Goal: Navigation & Orientation: Find specific page/section

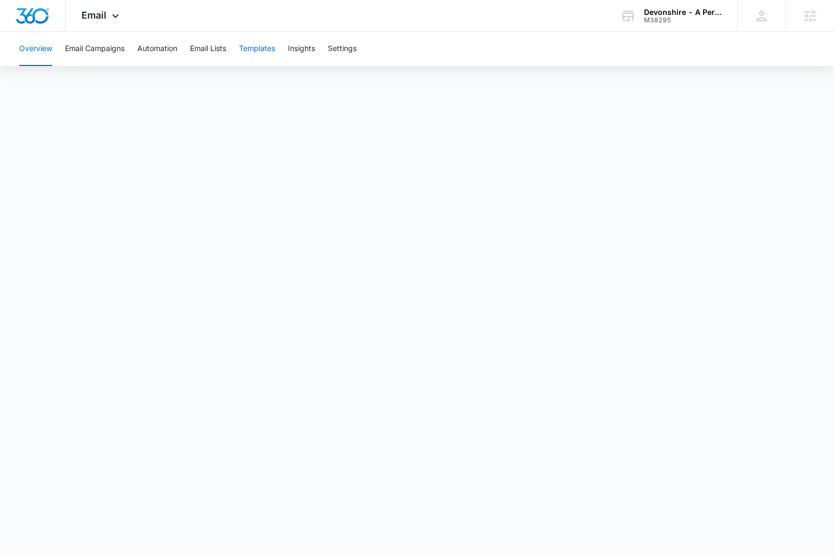
click at [260, 48] on button "Templates" at bounding box center [257, 49] width 36 height 34
click at [104, 13] on span "Email" at bounding box center [93, 15] width 25 height 11
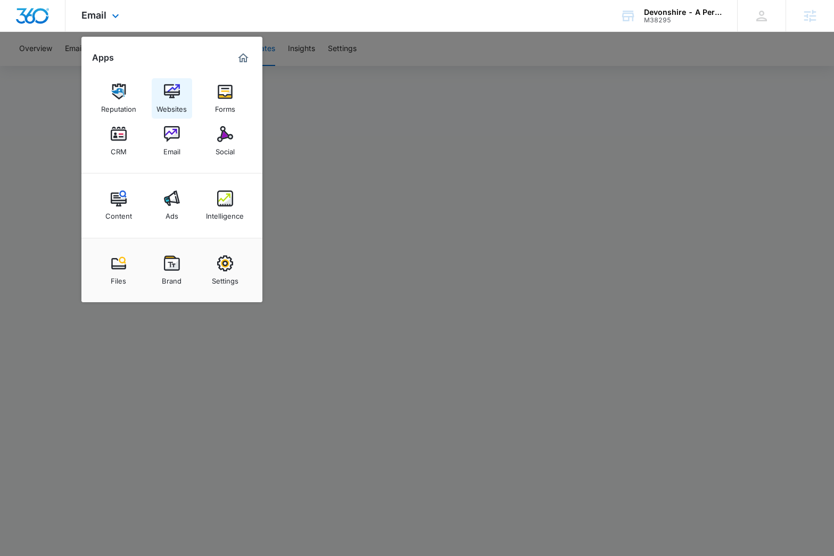
click at [169, 101] on div "Websites" at bounding box center [172, 107] width 30 height 14
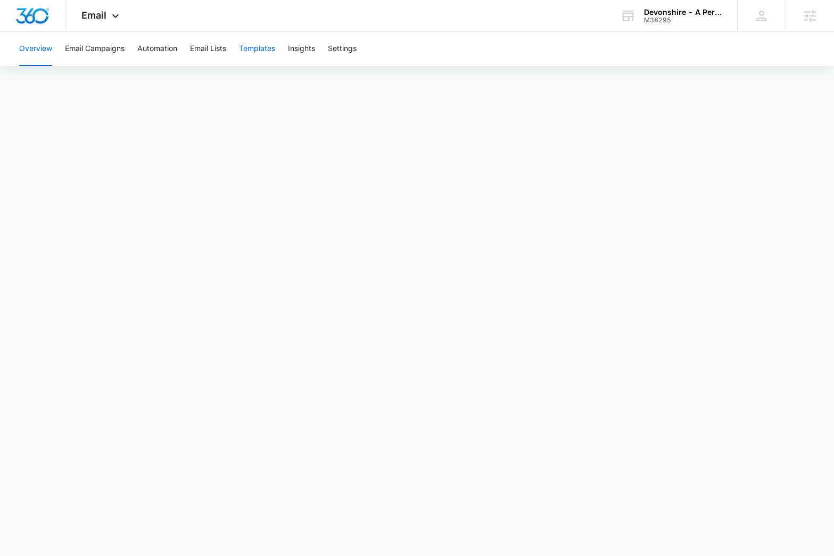
drag, startPoint x: 237, startPoint y: 50, endPoint x: 245, endPoint y: 48, distance: 8.6
click at [238, 50] on div "Overview Email Campaigns Automation Email Lists Templates Insights Settings" at bounding box center [417, 49] width 809 height 34
click at [250, 48] on button "Templates" at bounding box center [257, 49] width 36 height 34
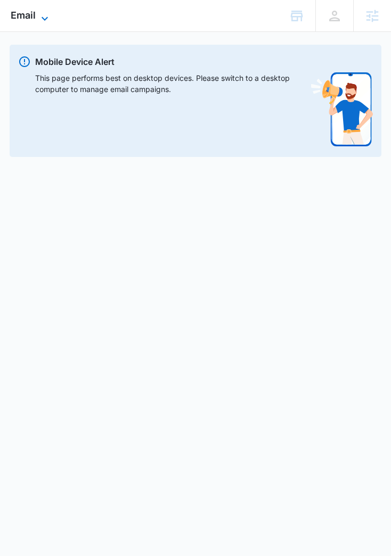
click at [30, 13] on span "Email" at bounding box center [23, 15] width 25 height 11
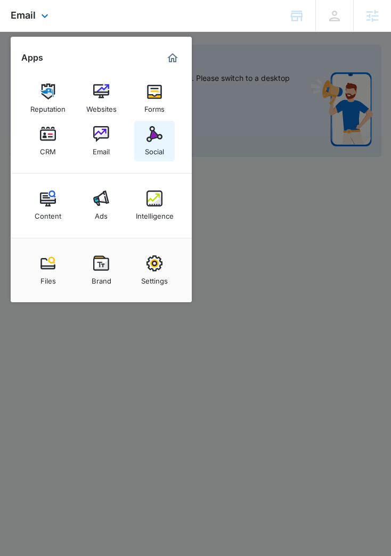
click at [156, 141] on img at bounding box center [154, 134] width 16 height 16
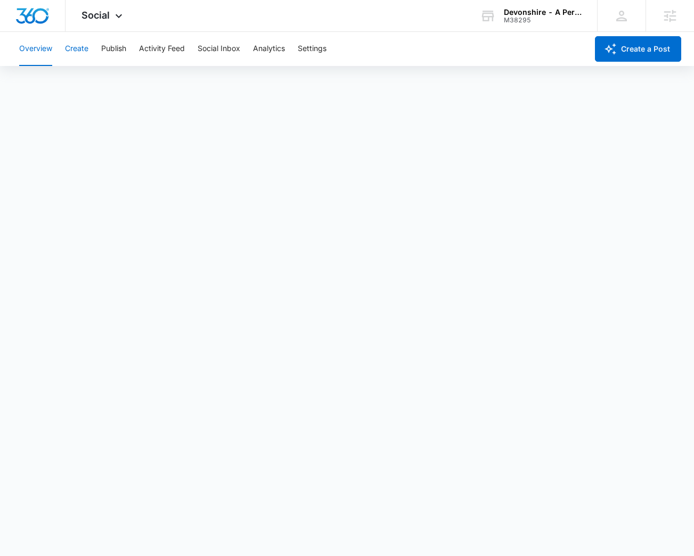
click at [78, 51] on button "Create" at bounding box center [76, 49] width 23 height 34
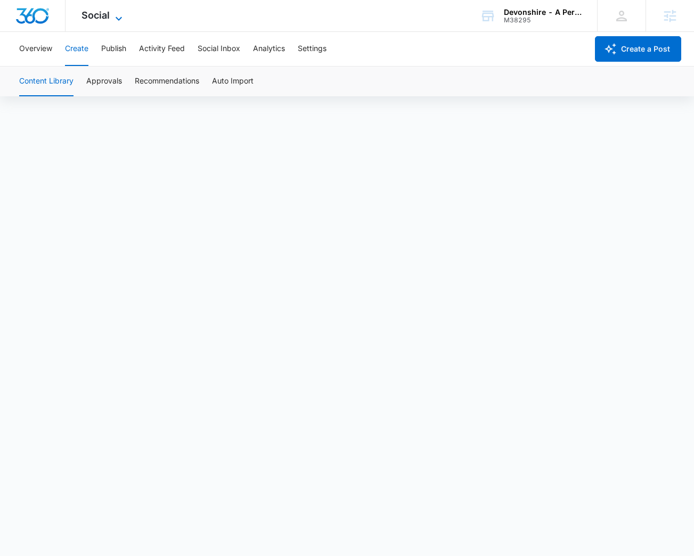
click at [91, 20] on span "Social" at bounding box center [95, 15] width 28 height 11
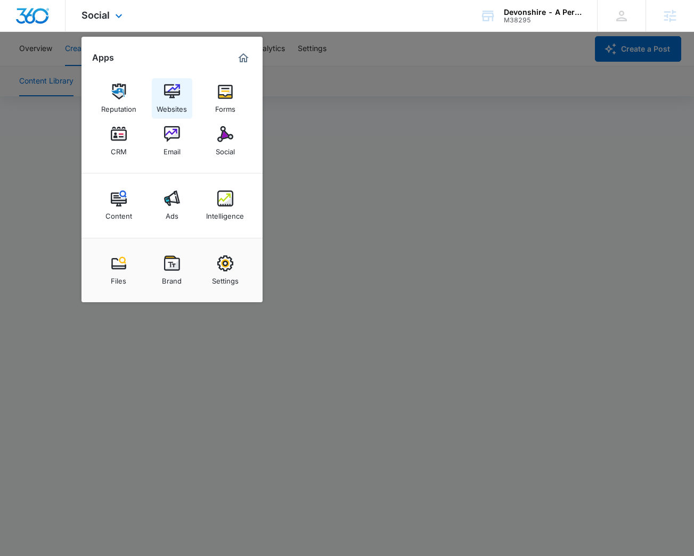
click at [177, 96] on img at bounding box center [172, 92] width 16 height 16
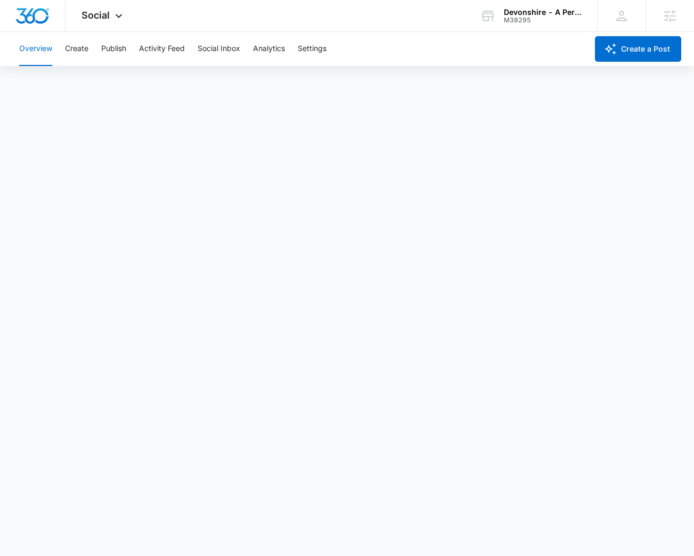
click at [89, 55] on div "Overview Create Publish Activity Feed Social Inbox Analytics Settings" at bounding box center [300, 49] width 575 height 34
click at [76, 47] on button "Create" at bounding box center [76, 49] width 23 height 34
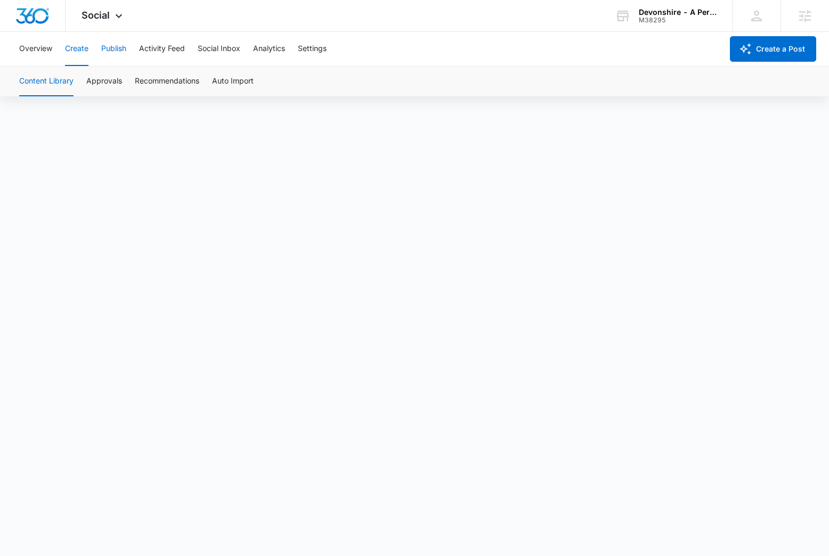
click at [114, 54] on button "Publish" at bounding box center [113, 49] width 25 height 34
click at [82, 78] on button "Schedules" at bounding box center [81, 82] width 36 height 30
click at [79, 53] on button "Create" at bounding box center [76, 49] width 23 height 34
click at [94, 79] on button "Approvals" at bounding box center [104, 82] width 36 height 30
drag, startPoint x: 645, startPoint y: 15, endPoint x: 637, endPoint y: 37, distance: 23.7
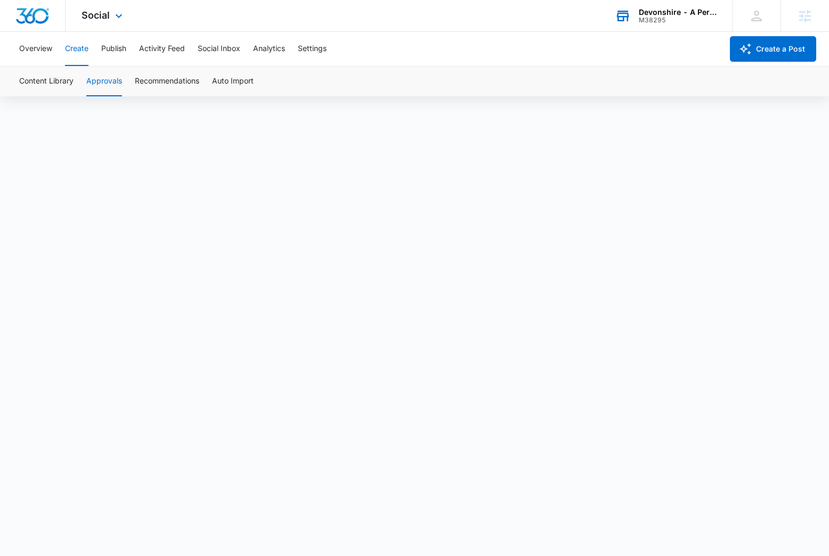
click at [645, 15] on div "Devonshire - A Perfect Events Company, LLC." at bounding box center [677, 12] width 78 height 9
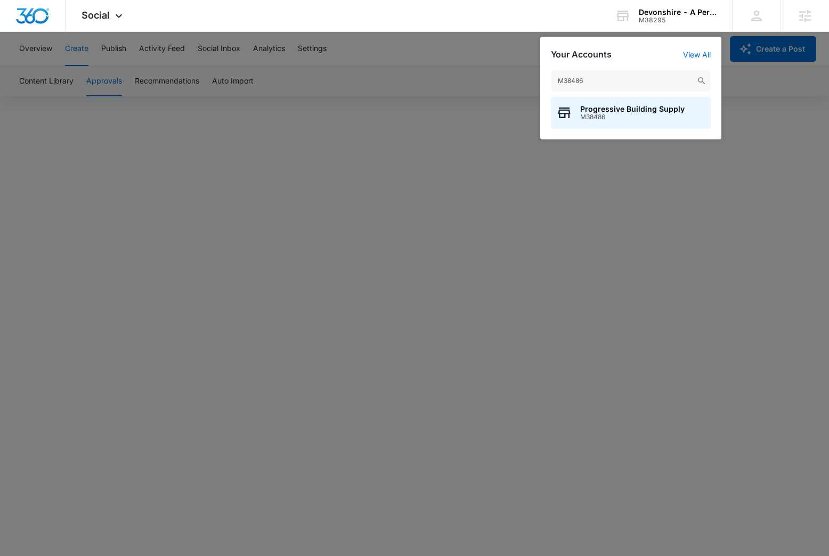
type input "M38486"
click at [592, 111] on span "Progressive Building Supply" at bounding box center [632, 109] width 104 height 9
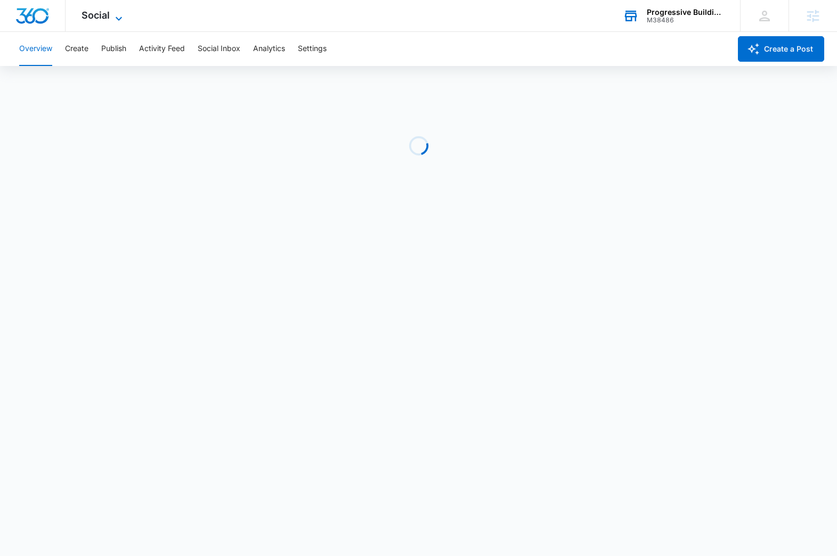
click at [112, 19] on icon at bounding box center [118, 18] width 13 height 13
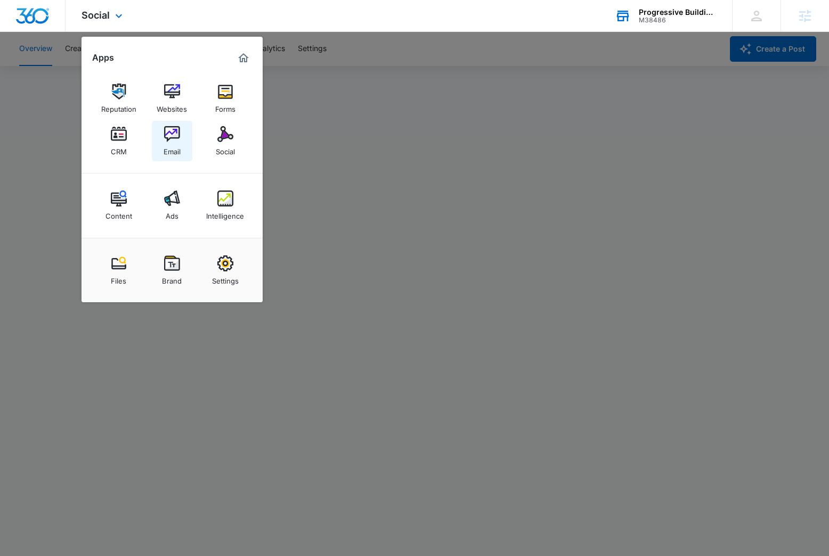
click at [186, 139] on link "Email" at bounding box center [172, 141] width 40 height 40
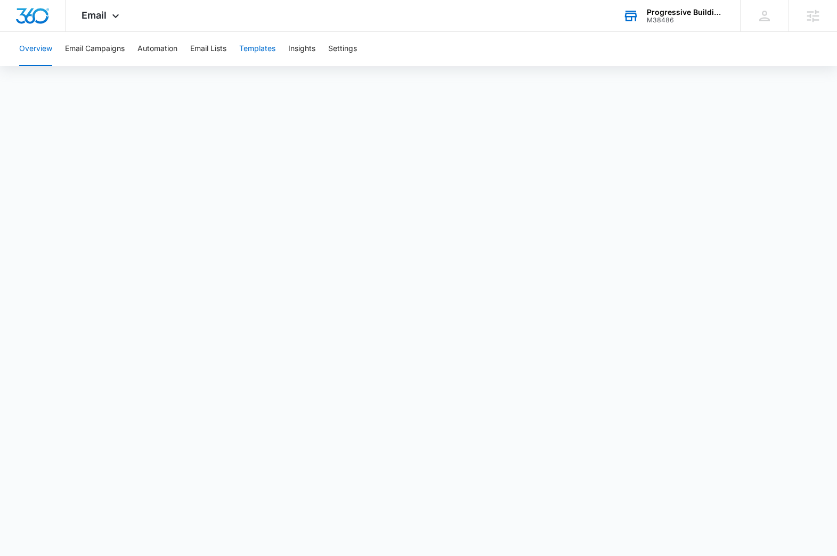
click at [267, 46] on button "Templates" at bounding box center [257, 49] width 36 height 34
